Goal: Task Accomplishment & Management: Complete application form

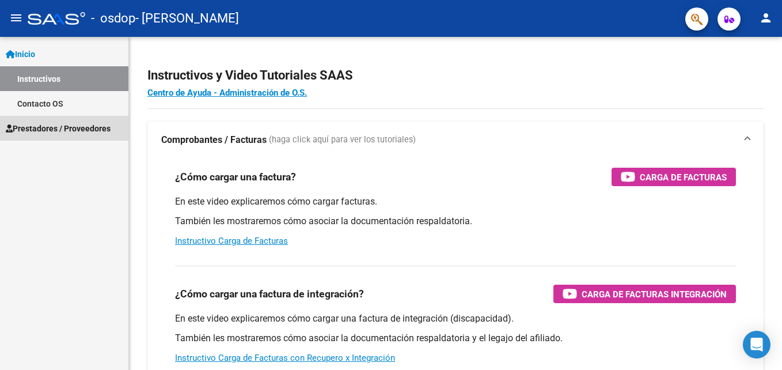
click at [60, 130] on span "Prestadores / Proveedores" at bounding box center [58, 128] width 105 height 13
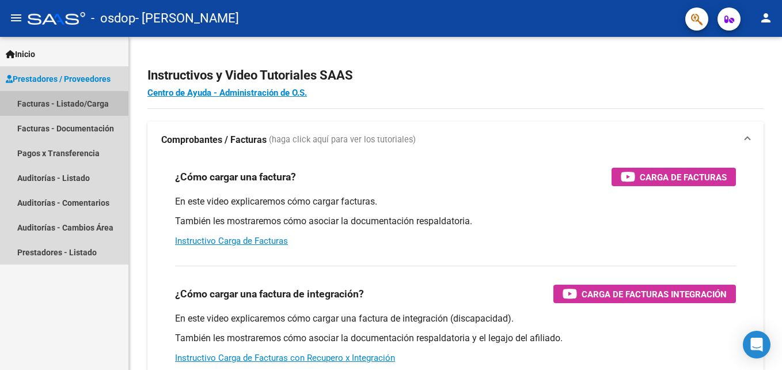
click at [66, 104] on link "Facturas - Listado/Carga" at bounding box center [64, 103] width 128 height 25
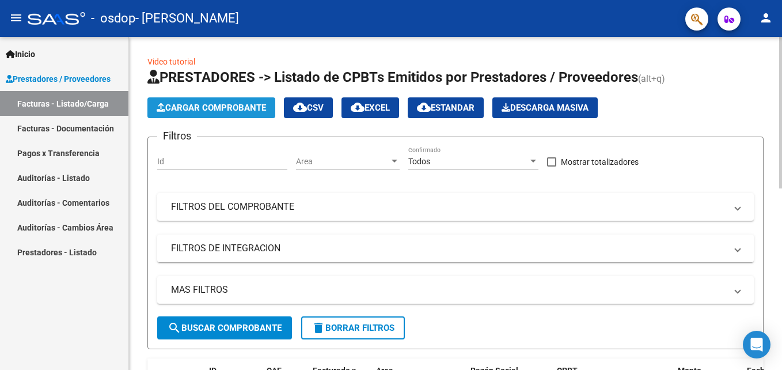
click at [198, 103] on span "Cargar Comprobante" at bounding box center [211, 108] width 109 height 10
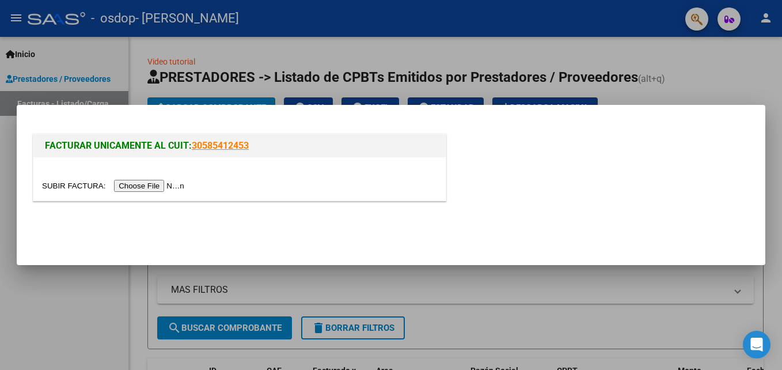
click at [152, 185] on input "file" at bounding box center [115, 186] width 146 height 12
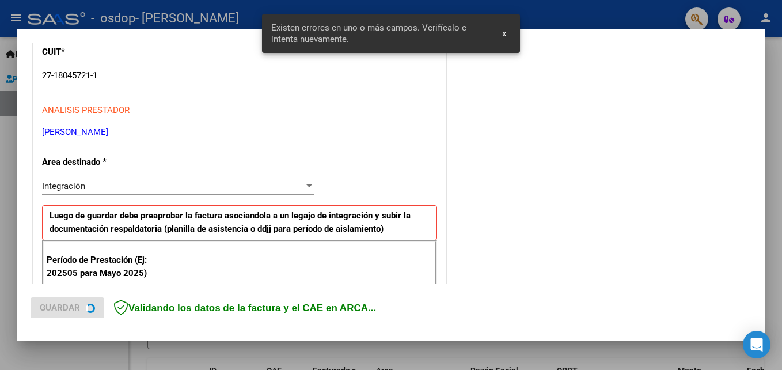
scroll to position [259, 0]
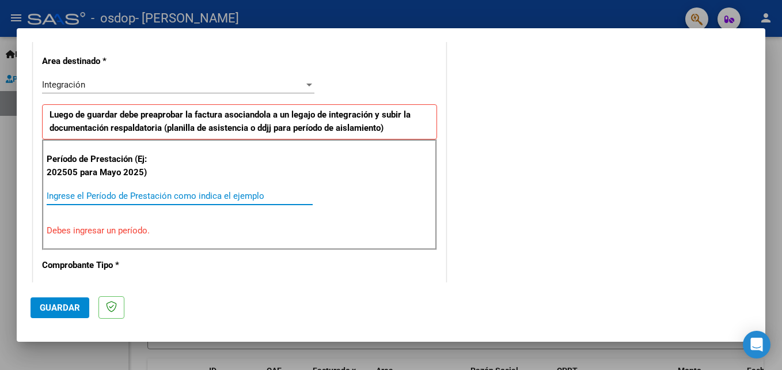
click at [116, 196] on input "Ingrese el Período de Prestación como indica el ejemplo" at bounding box center [180, 196] width 266 height 10
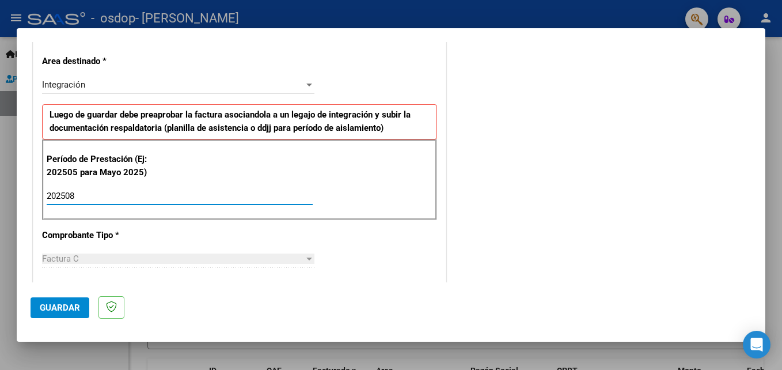
type input "202508"
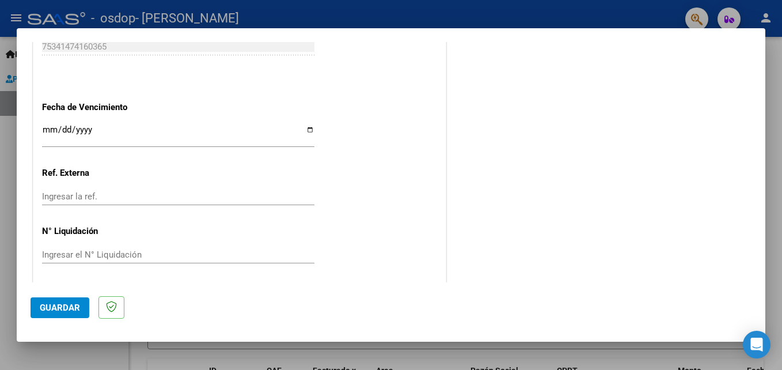
scroll to position [774, 0]
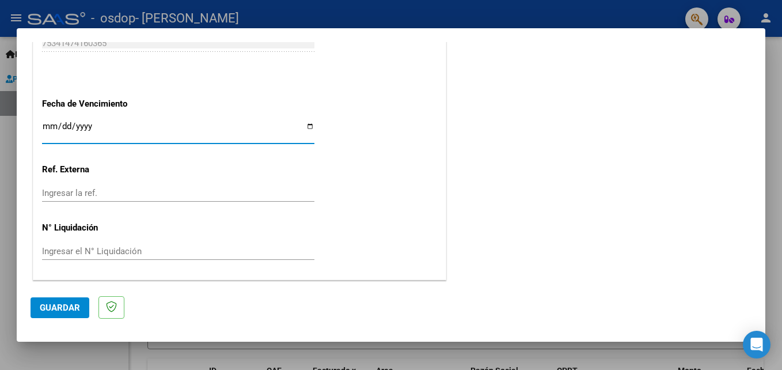
click at [305, 124] on input "Ingresar la fecha" at bounding box center [178, 131] width 272 height 18
click at [56, 306] on span "Guardar" at bounding box center [60, 307] width 40 height 10
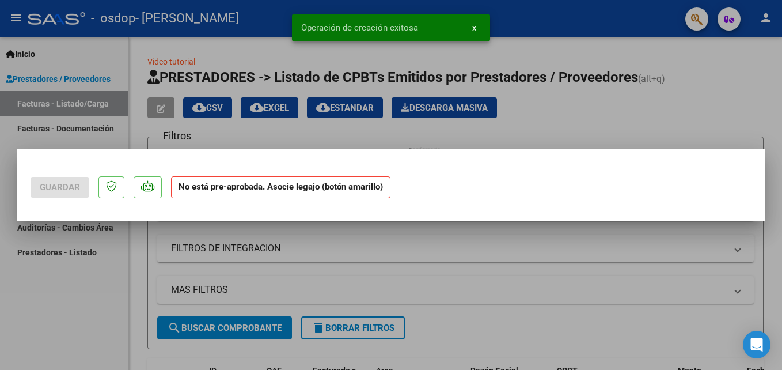
scroll to position [0, 0]
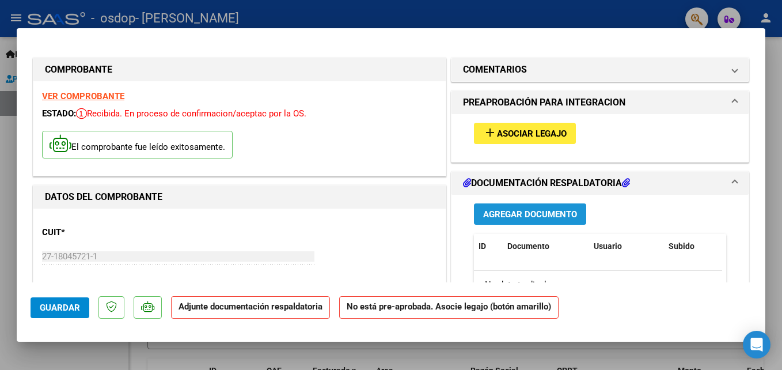
click at [517, 217] on span "Agregar Documento" at bounding box center [530, 214] width 94 height 10
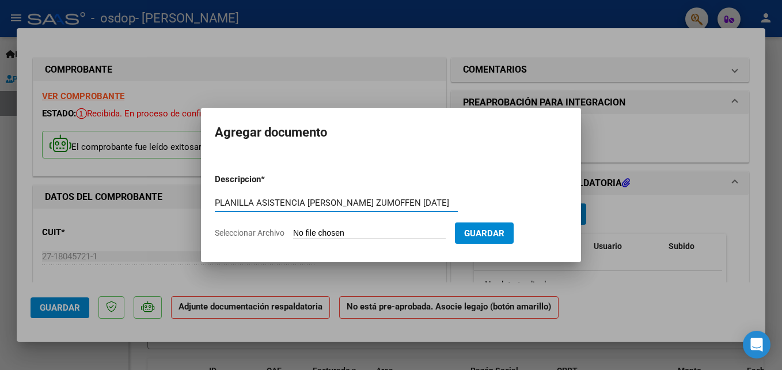
type input "PLANILLA ASISTENCIA [PERSON_NAME] ZUMOFFEN [DATE]"
click at [261, 234] on span "Seleccionar Archivo" at bounding box center [250, 232] width 70 height 9
click at [293, 234] on input "Seleccionar Archivo" at bounding box center [369, 233] width 153 height 11
type input "C:\fakepath\[PERSON_NAME] ASISTENCIA AG 25.pdf"
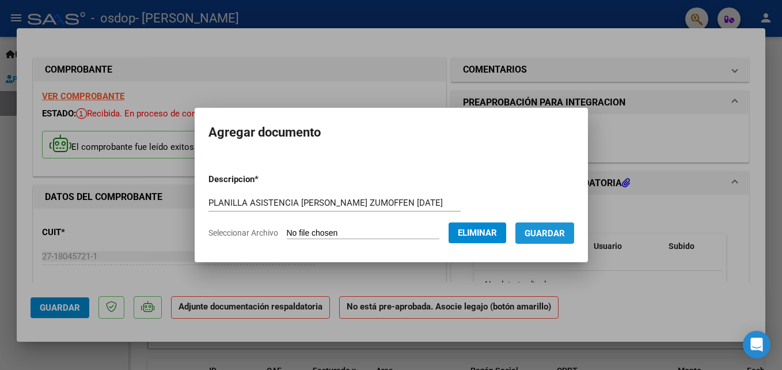
click at [536, 233] on span "Guardar" at bounding box center [545, 233] width 40 height 10
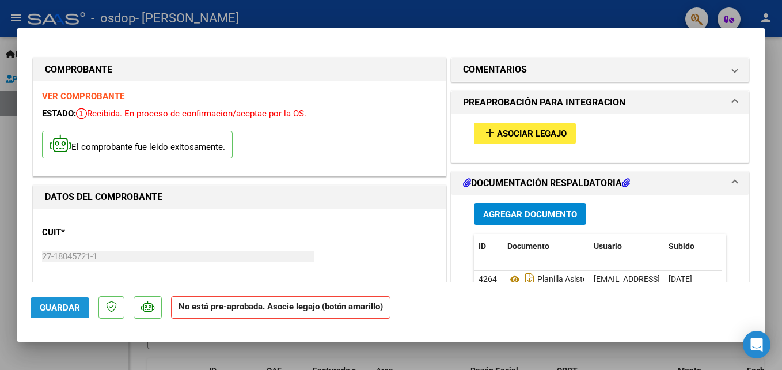
click at [56, 308] on span "Guardar" at bounding box center [60, 307] width 40 height 10
click at [612, 354] on div at bounding box center [391, 185] width 782 height 370
type input "$ 0,00"
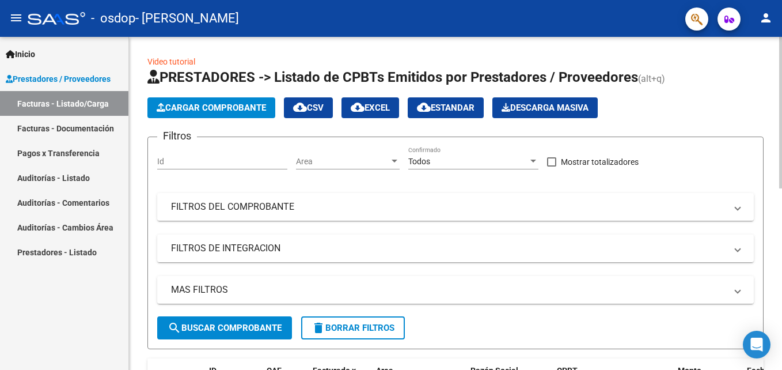
click at [199, 109] on span "Cargar Comprobante" at bounding box center [211, 108] width 109 height 10
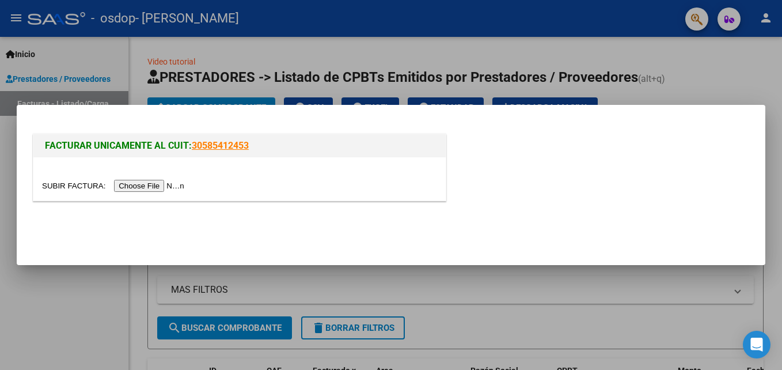
click at [153, 184] on input "file" at bounding box center [115, 186] width 146 height 12
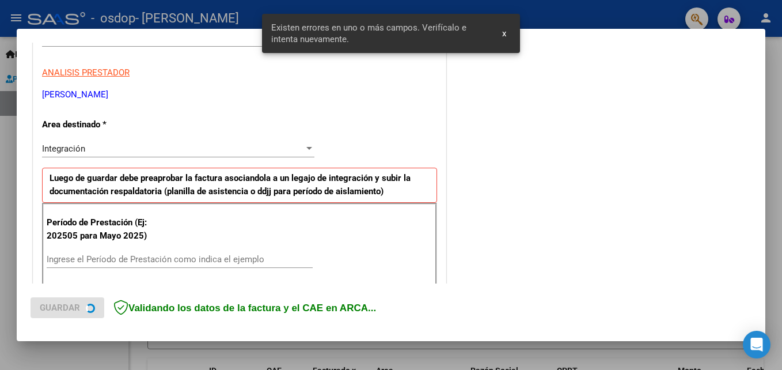
scroll to position [259, 0]
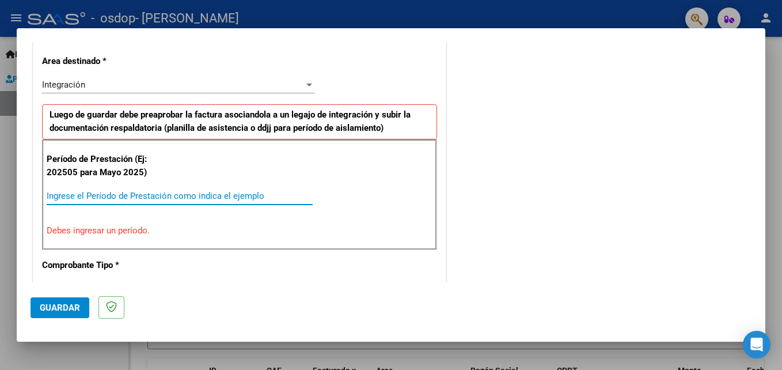
click at [121, 192] on input "Ingrese el Período de Prestación como indica el ejemplo" at bounding box center [180, 196] width 266 height 10
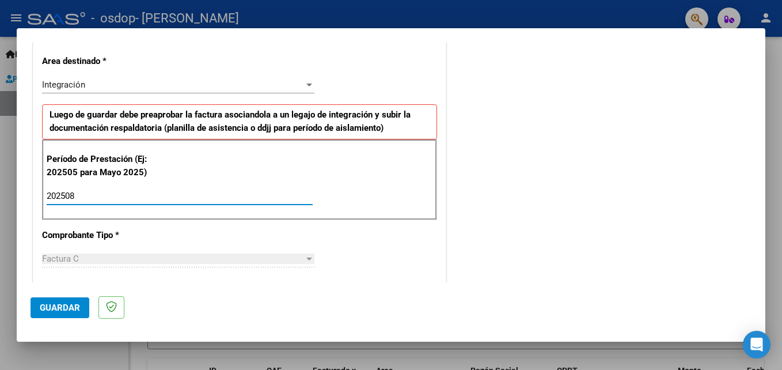
type input "202508"
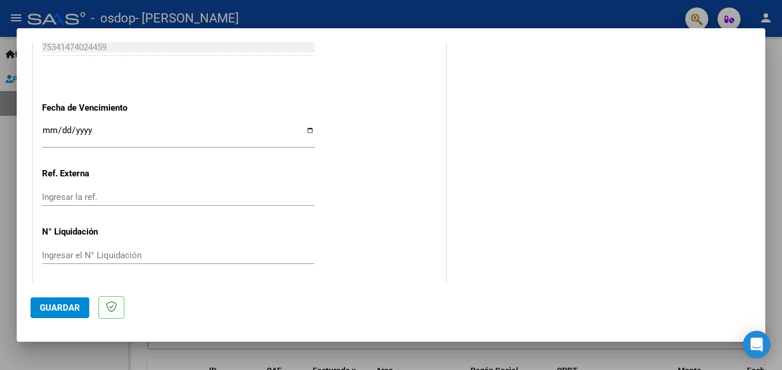
scroll to position [774, 0]
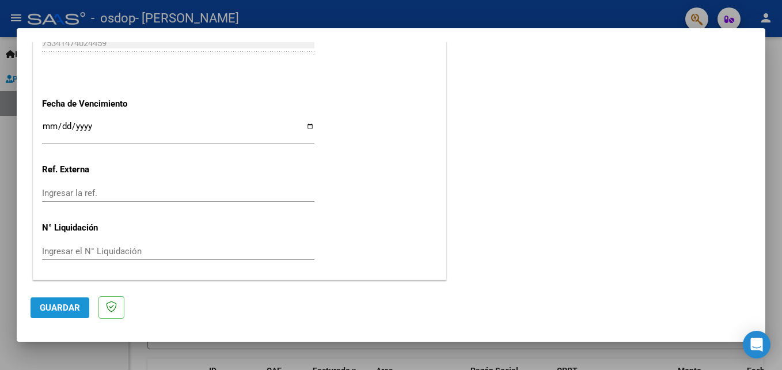
click at [54, 308] on span "Guardar" at bounding box center [60, 307] width 40 height 10
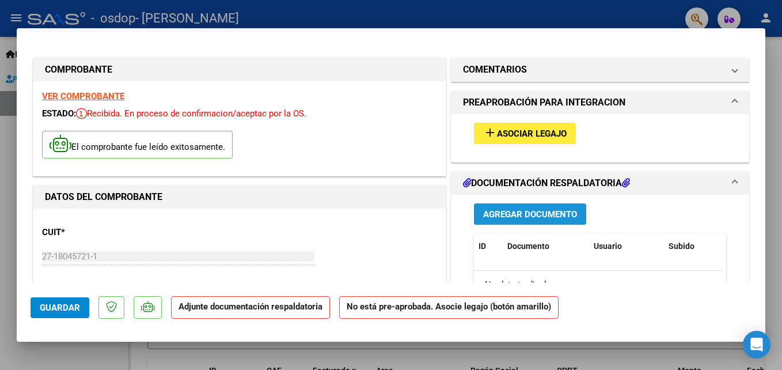
click at [522, 213] on span "Agregar Documento" at bounding box center [530, 214] width 94 height 10
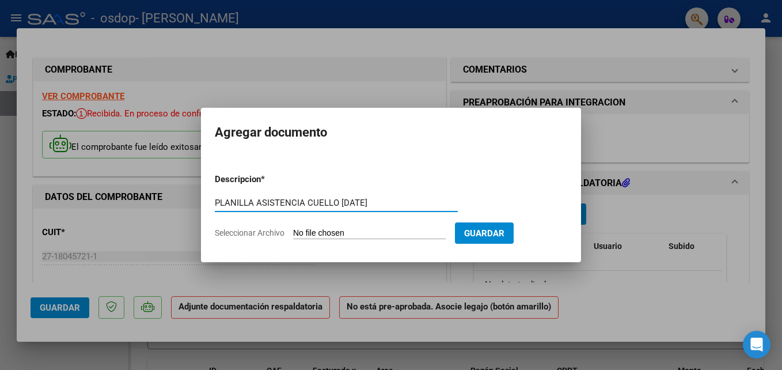
type input "PLANILLA ASISTENCIA CUELLO [DATE]"
click at [310, 234] on input "Seleccionar Archivo" at bounding box center [369, 233] width 153 height 11
click at [327, 236] on input "Seleccionar Archivo" at bounding box center [369, 233] width 153 height 11
type input "C:\fakepath\CUELLO ASISTENCIA AG 25.pdf"
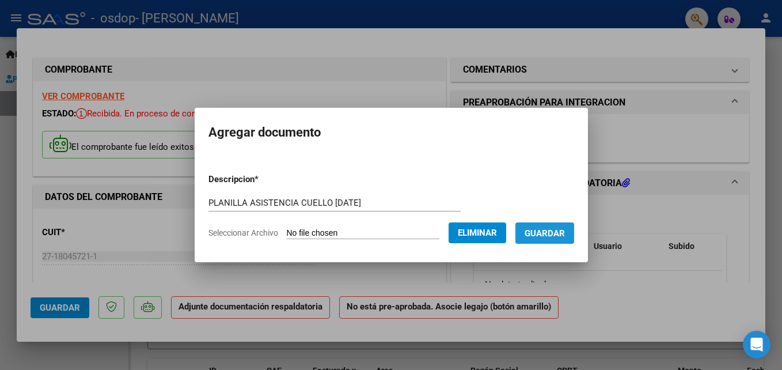
click at [543, 230] on span "Guardar" at bounding box center [545, 233] width 40 height 10
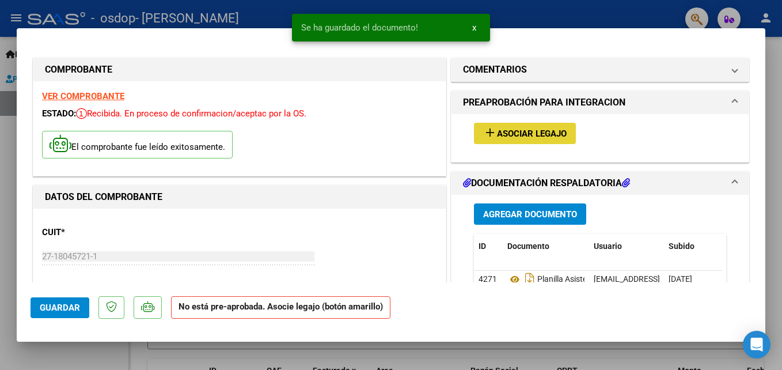
click at [507, 135] on span "Asociar Legajo" at bounding box center [532, 133] width 70 height 10
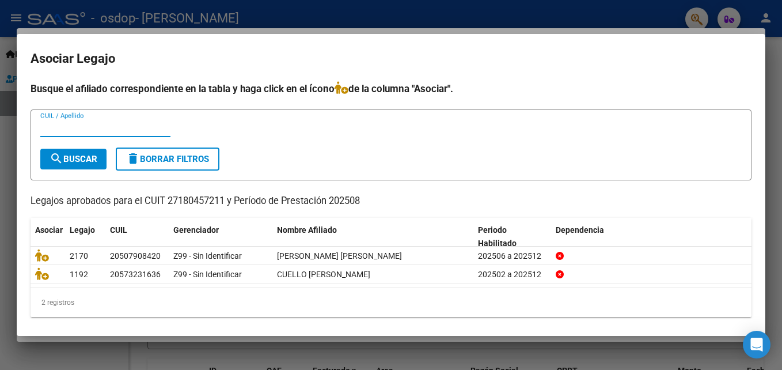
click at [66, 131] on input "CUIL / Apellido" at bounding box center [105, 128] width 130 height 10
click at [48, 126] on input "CUIL / Apellido" at bounding box center [105, 128] width 130 height 10
type input "CUELLO"
click at [70, 159] on span "search Buscar" at bounding box center [74, 159] width 48 height 10
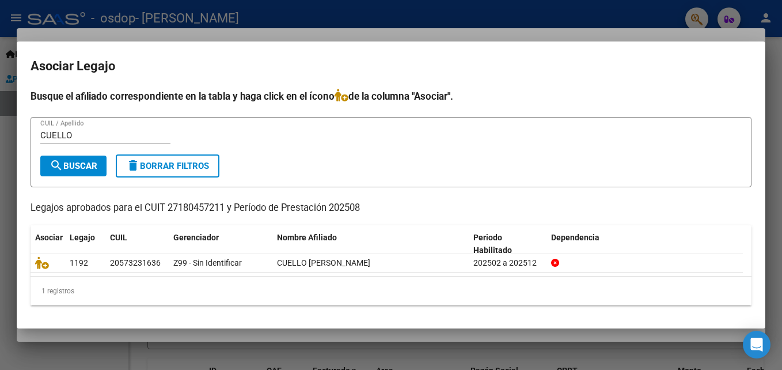
click at [772, 98] on div at bounding box center [391, 185] width 782 height 370
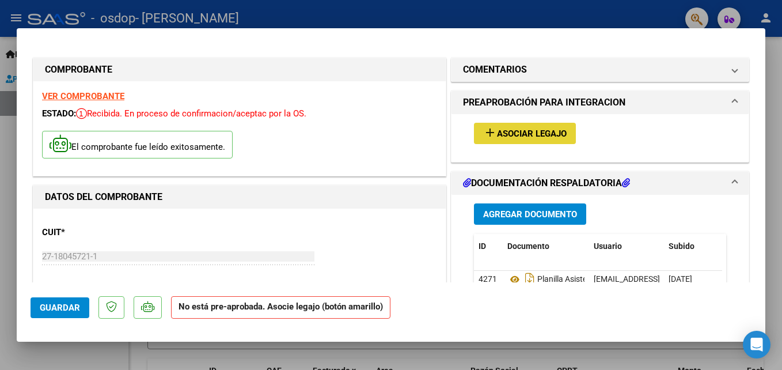
click at [523, 128] on span "Asociar Legajo" at bounding box center [532, 133] width 70 height 10
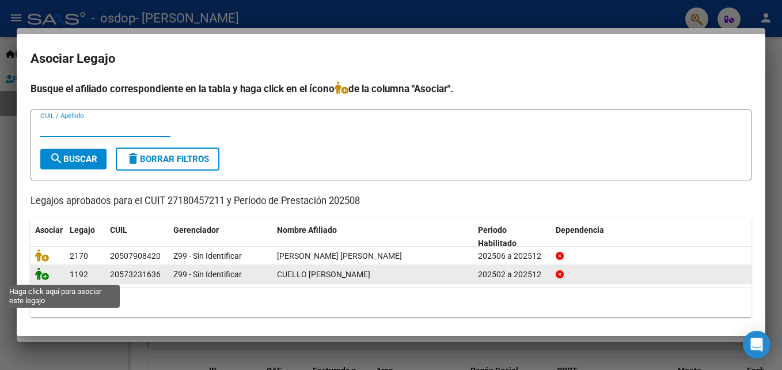
click at [45, 276] on icon at bounding box center [42, 273] width 14 height 13
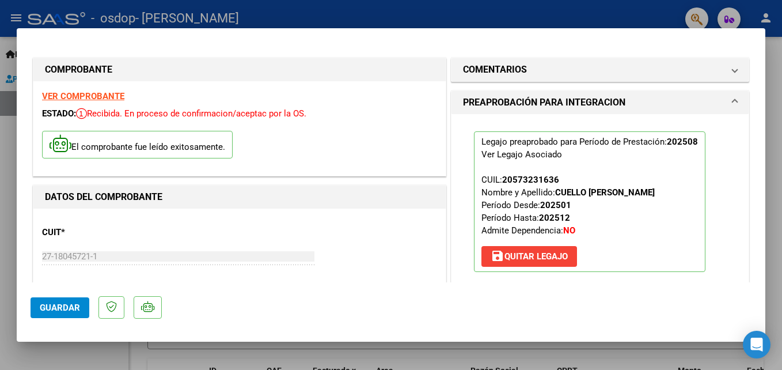
click at [69, 125] on div "El comprobante fue leído exitosamente." at bounding box center [239, 146] width 395 height 43
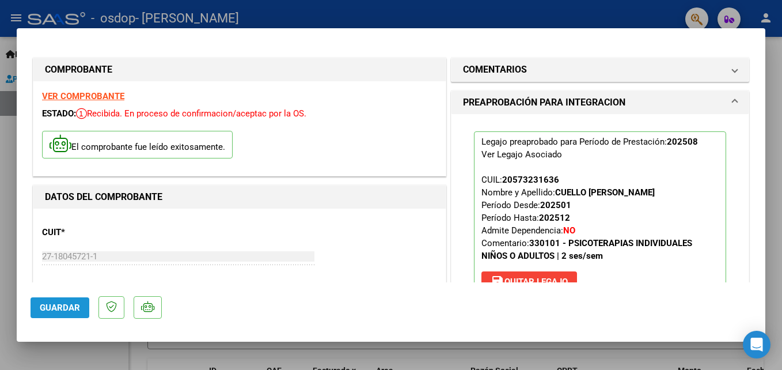
click at [59, 307] on span "Guardar" at bounding box center [60, 307] width 40 height 10
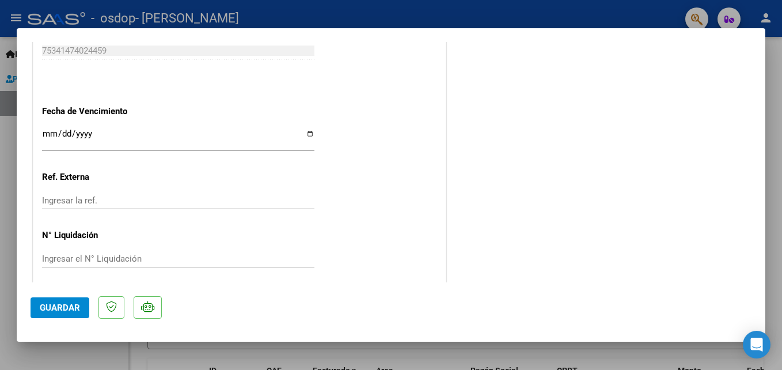
scroll to position [791, 0]
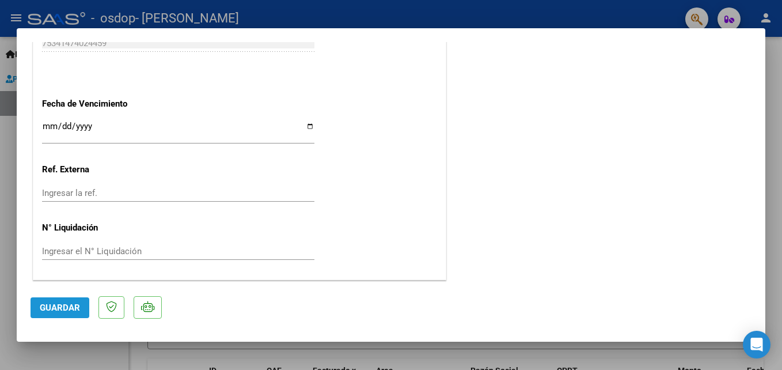
click at [50, 304] on span "Guardar" at bounding box center [60, 307] width 40 height 10
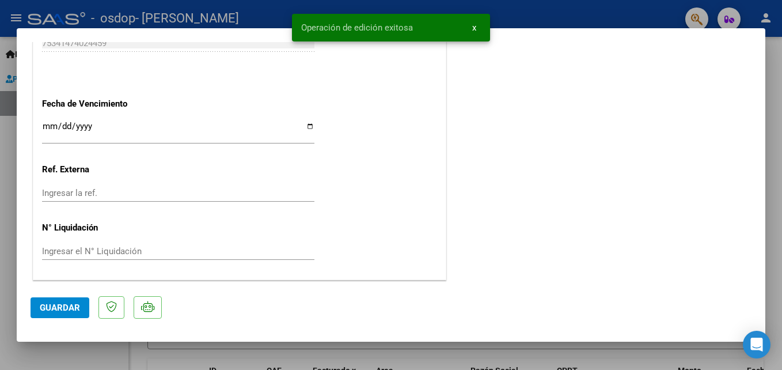
click at [772, 75] on div at bounding box center [391, 185] width 782 height 370
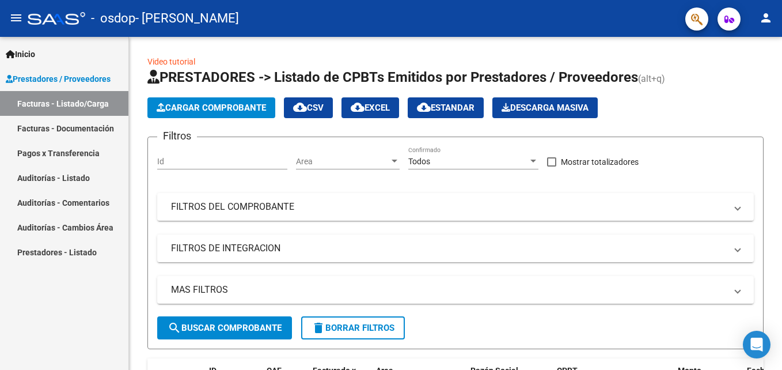
click at [44, 249] on link "Prestadores - Listado" at bounding box center [64, 252] width 128 height 25
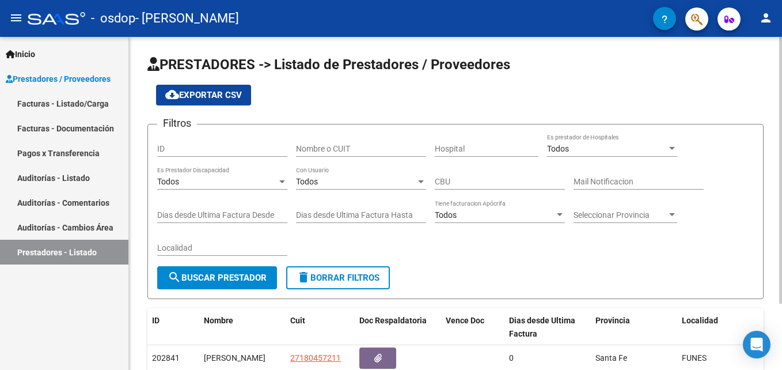
scroll to position [83, 0]
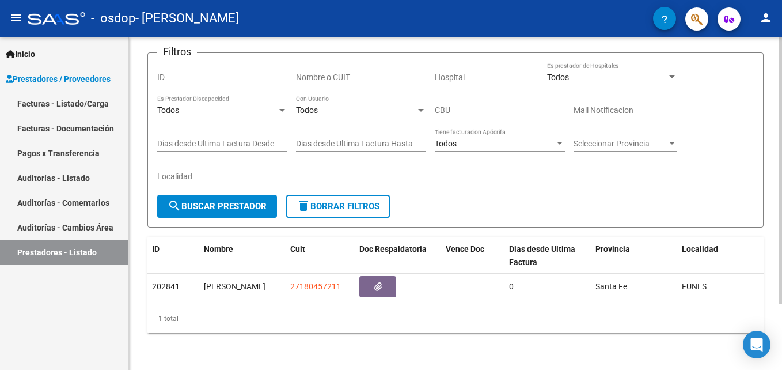
click at [781, 361] on div at bounding box center [780, 203] width 3 height 333
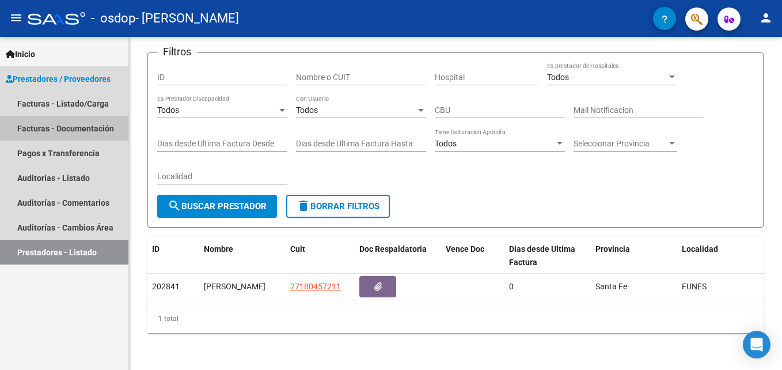
click at [58, 126] on link "Facturas - Documentación" at bounding box center [64, 128] width 128 height 25
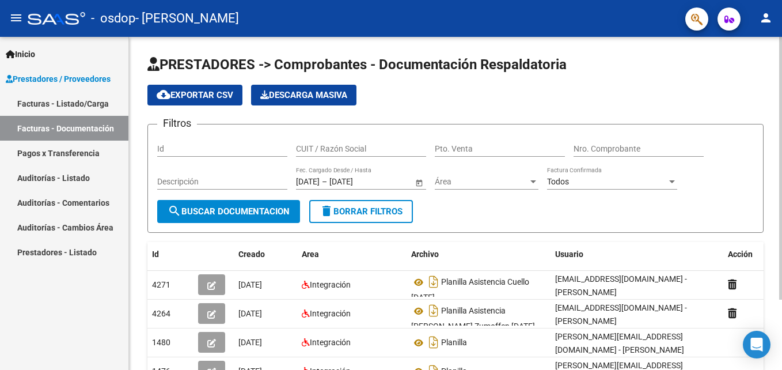
scroll to position [89, 0]
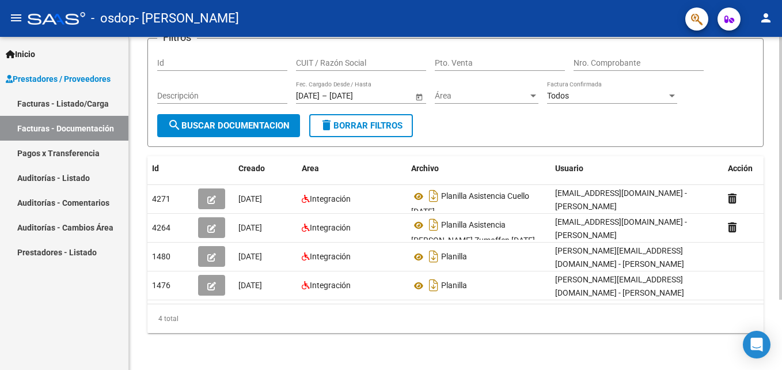
click at [782, 351] on div at bounding box center [780, 203] width 3 height 333
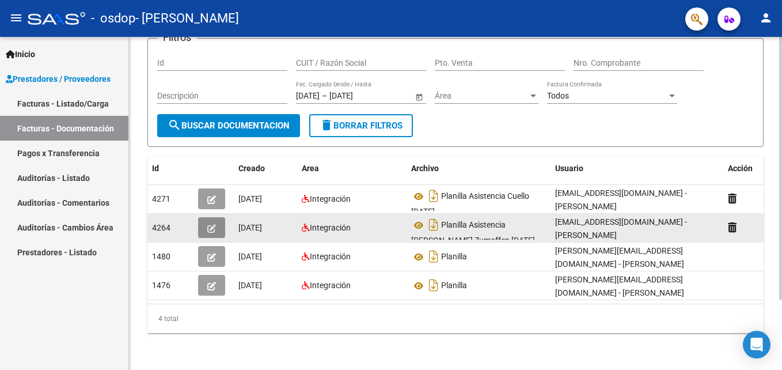
click at [212, 224] on icon "button" at bounding box center [211, 228] width 9 height 9
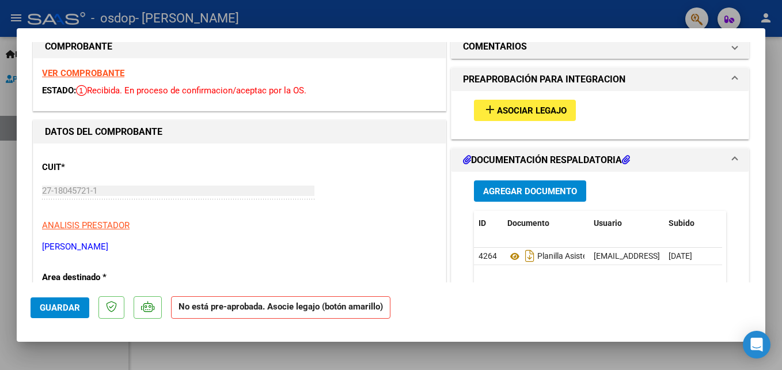
scroll to position [0, 0]
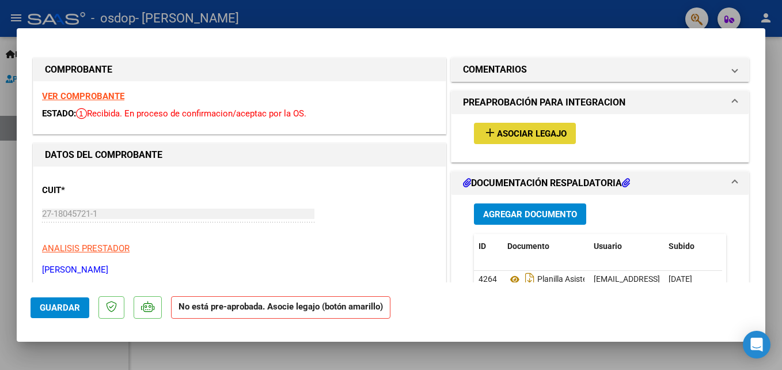
click at [527, 132] on span "Asociar Legajo" at bounding box center [532, 133] width 70 height 10
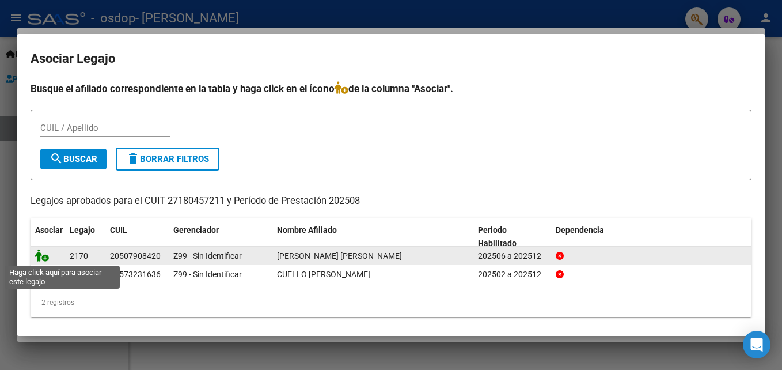
click at [47, 257] on icon at bounding box center [42, 255] width 14 height 13
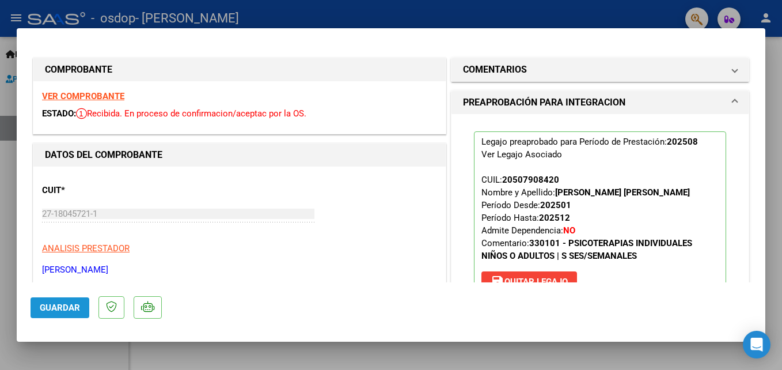
click at [47, 306] on span "Guardar" at bounding box center [60, 307] width 40 height 10
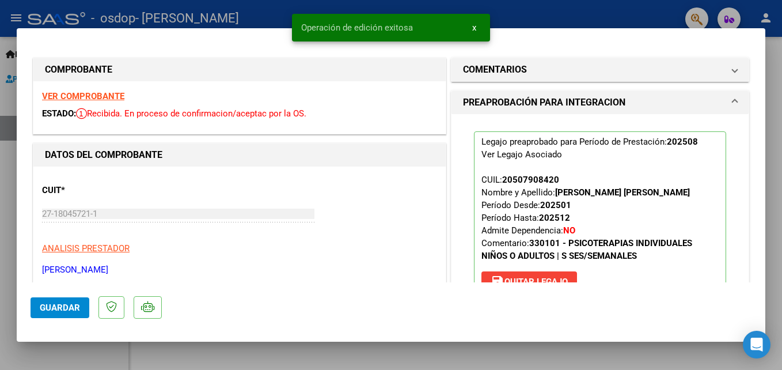
click at [773, 131] on div at bounding box center [391, 185] width 782 height 370
type input "$ 0,00"
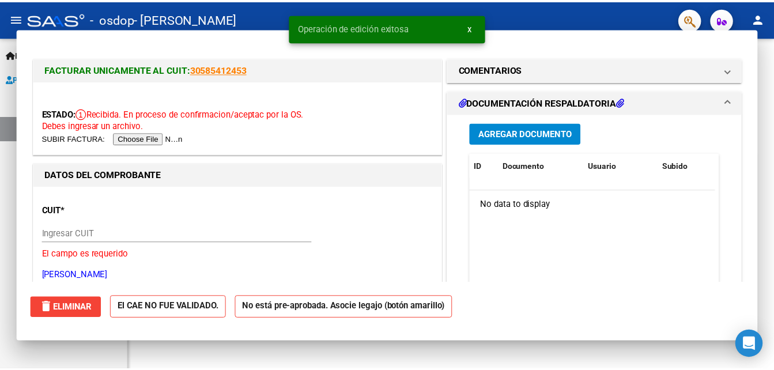
scroll to position [89, 0]
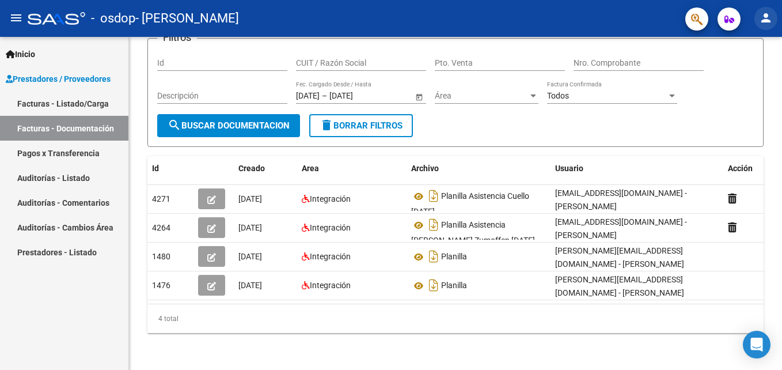
click at [765, 17] on mat-icon "person" at bounding box center [766, 18] width 14 height 14
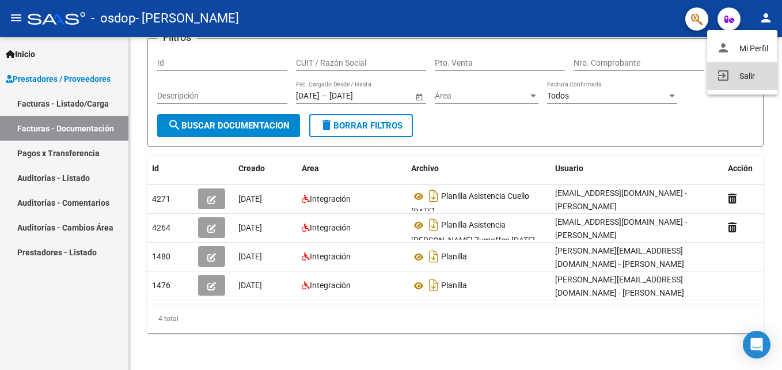
click at [745, 71] on button "exit_to_app Salir" at bounding box center [742, 76] width 70 height 28
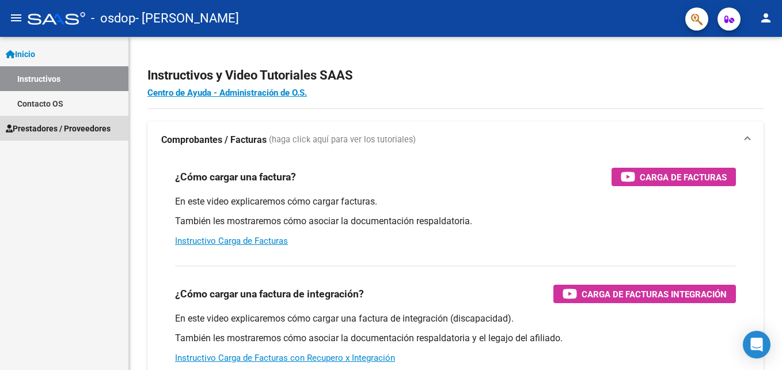
click at [36, 126] on span "Prestadores / Proveedores" at bounding box center [58, 128] width 105 height 13
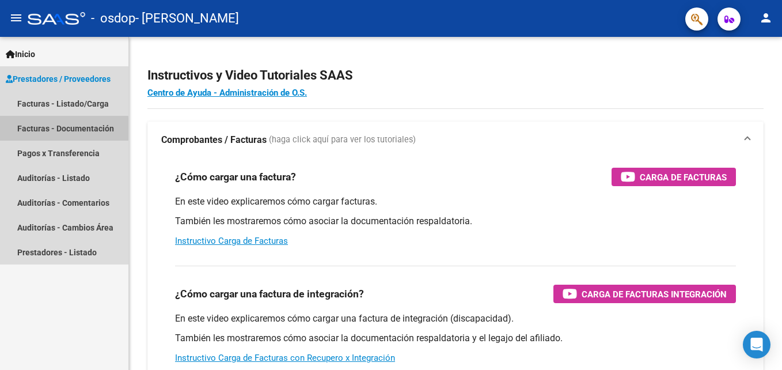
click at [41, 131] on link "Facturas - Documentación" at bounding box center [64, 128] width 128 height 25
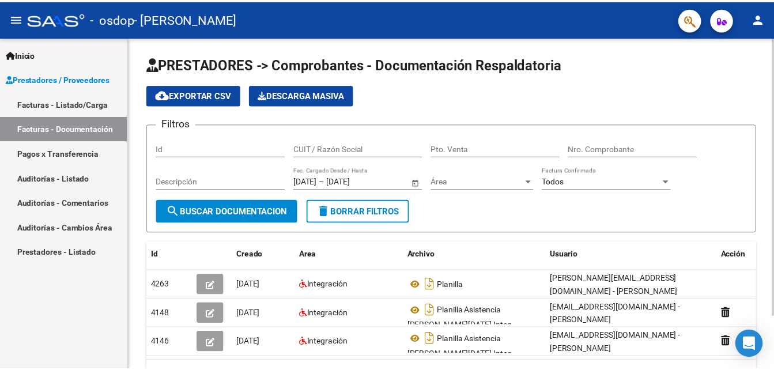
scroll to position [63, 0]
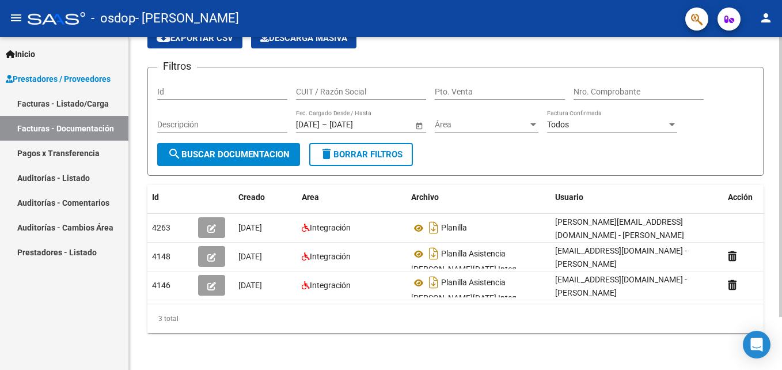
click at [781, 339] on div at bounding box center [780, 203] width 3 height 333
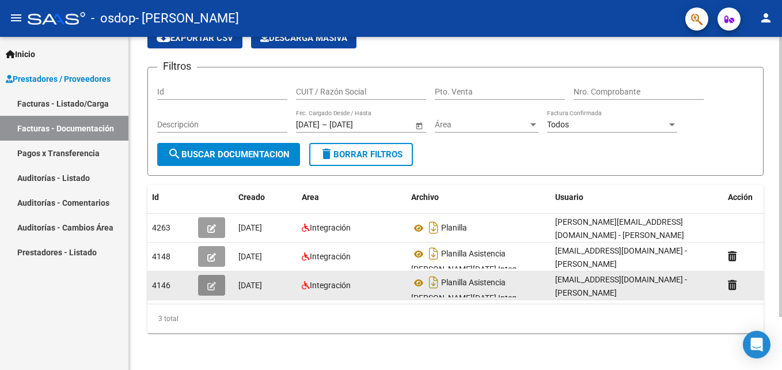
click at [211, 282] on icon "button" at bounding box center [211, 286] width 9 height 9
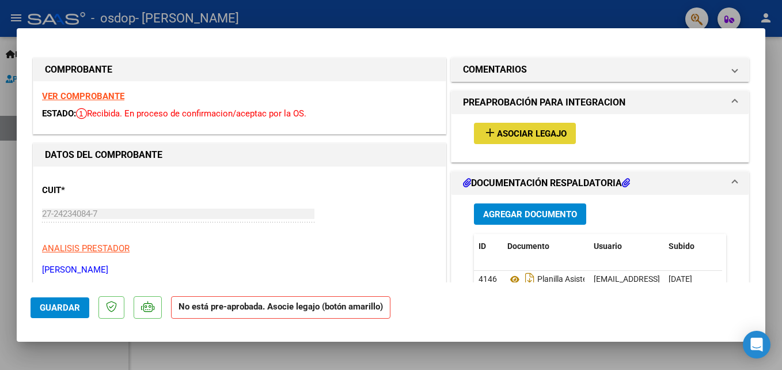
click at [515, 130] on span "Asociar Legajo" at bounding box center [532, 133] width 70 height 10
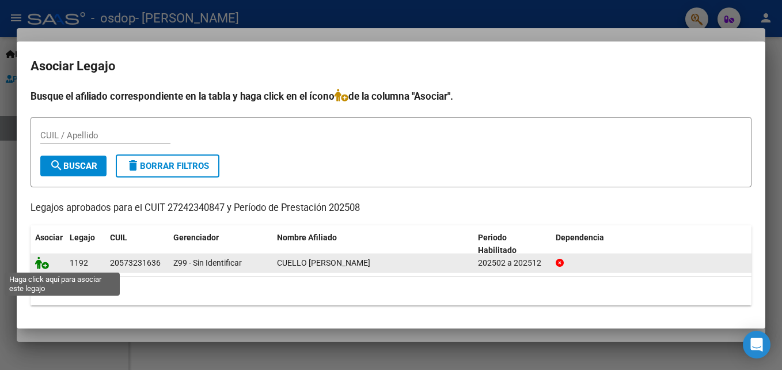
click at [43, 263] on icon at bounding box center [42, 262] width 14 height 13
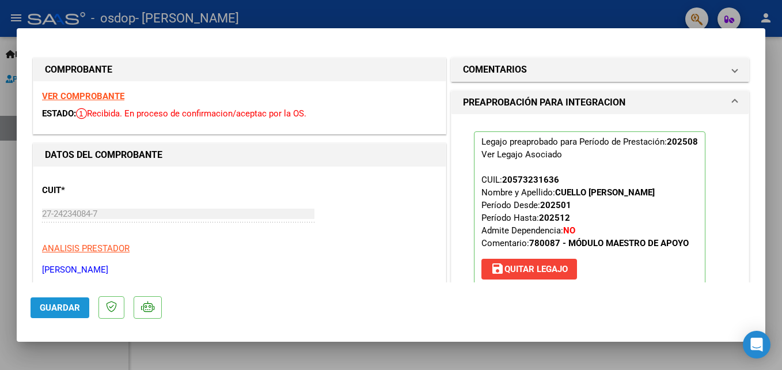
click at [50, 310] on span "Guardar" at bounding box center [60, 307] width 40 height 10
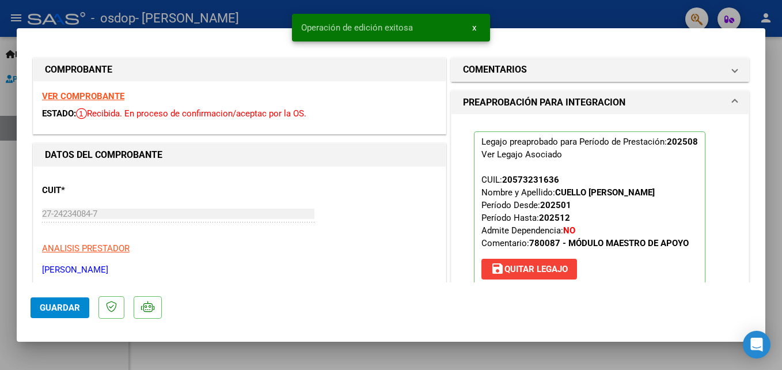
click at [774, 62] on div at bounding box center [391, 185] width 782 height 370
type input "$ 0,00"
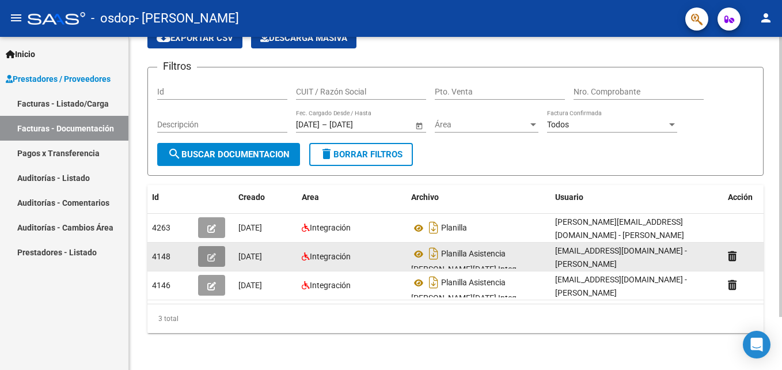
click at [212, 253] on icon "button" at bounding box center [211, 257] width 9 height 9
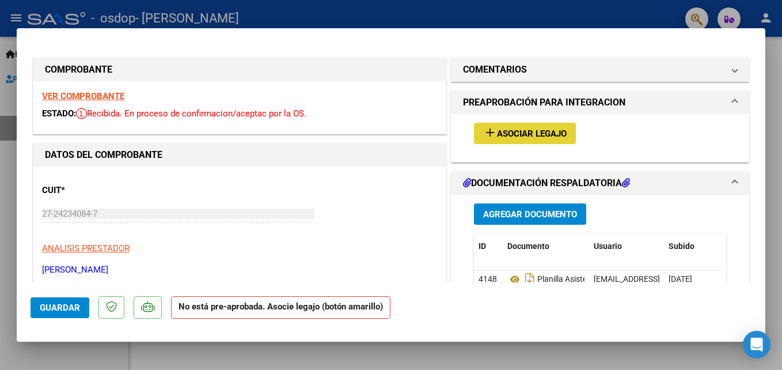
click at [525, 130] on span "Asociar Legajo" at bounding box center [532, 133] width 70 height 10
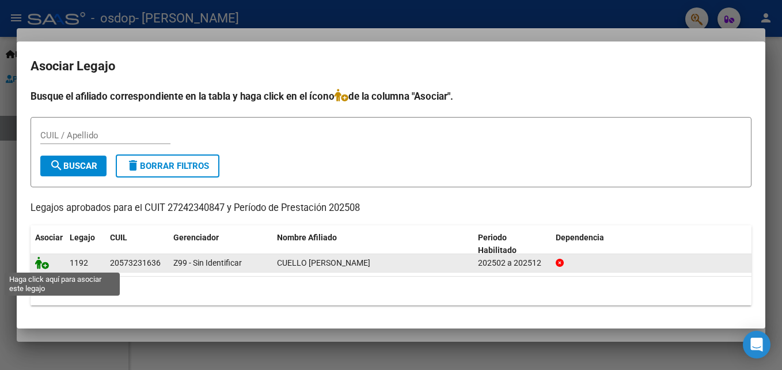
click at [43, 264] on icon at bounding box center [42, 262] width 14 height 13
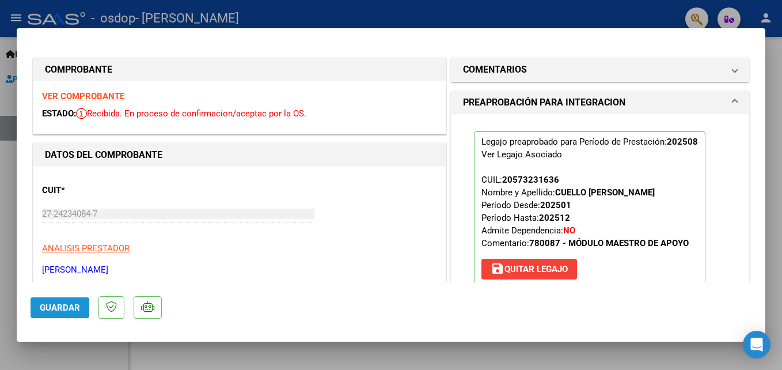
click at [54, 308] on span "Guardar" at bounding box center [60, 307] width 40 height 10
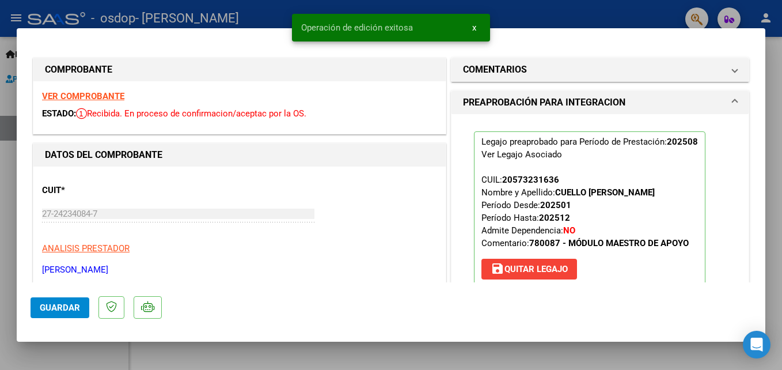
click at [776, 172] on div at bounding box center [391, 185] width 782 height 370
type input "$ 0,00"
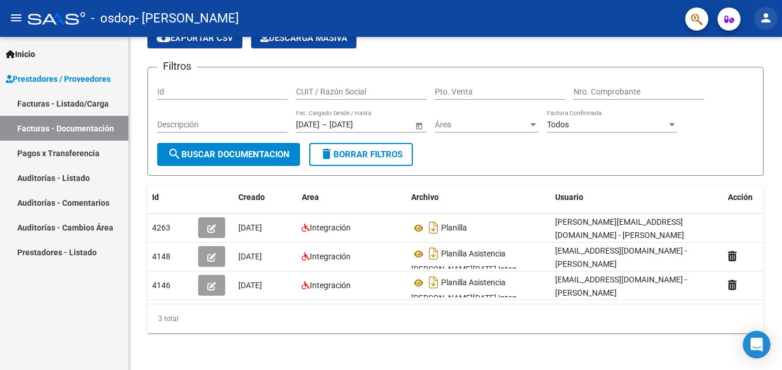
click at [765, 16] on mat-icon "person" at bounding box center [766, 18] width 14 height 14
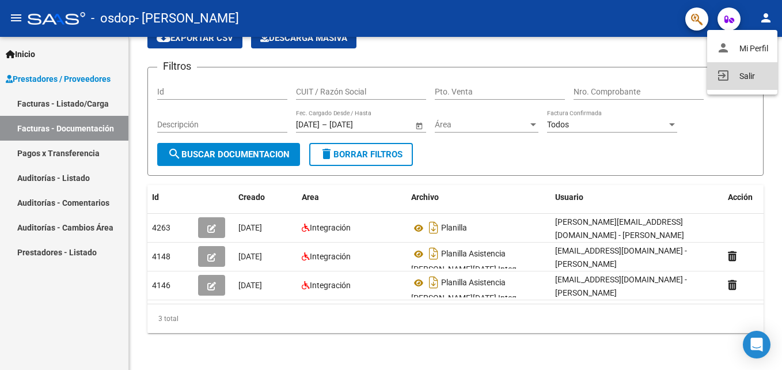
click at [745, 72] on button "exit_to_app Salir" at bounding box center [742, 76] width 70 height 28
